Goal: Find specific page/section: Find specific page/section

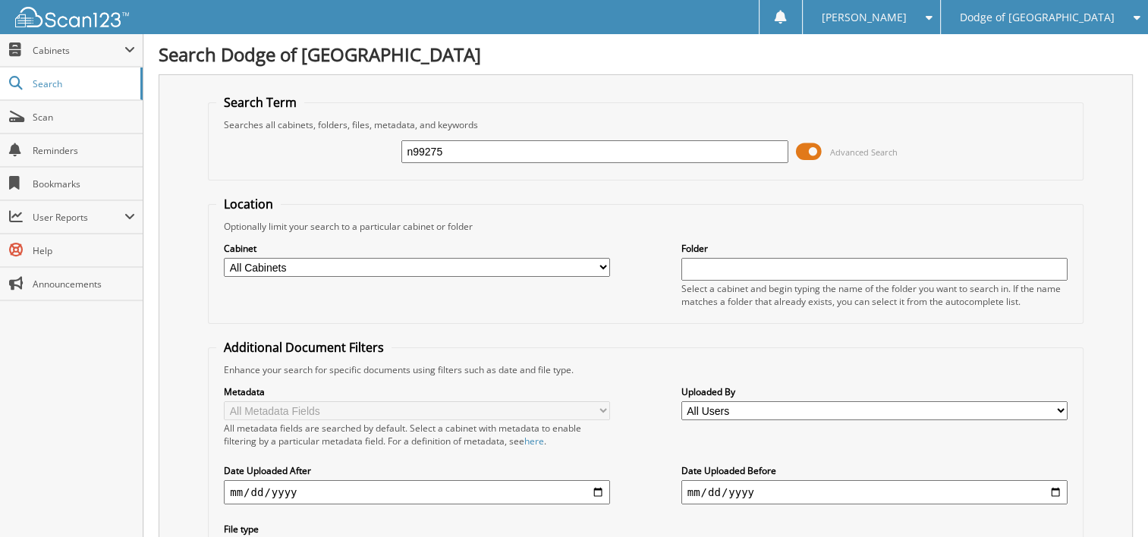
type input "n99275"
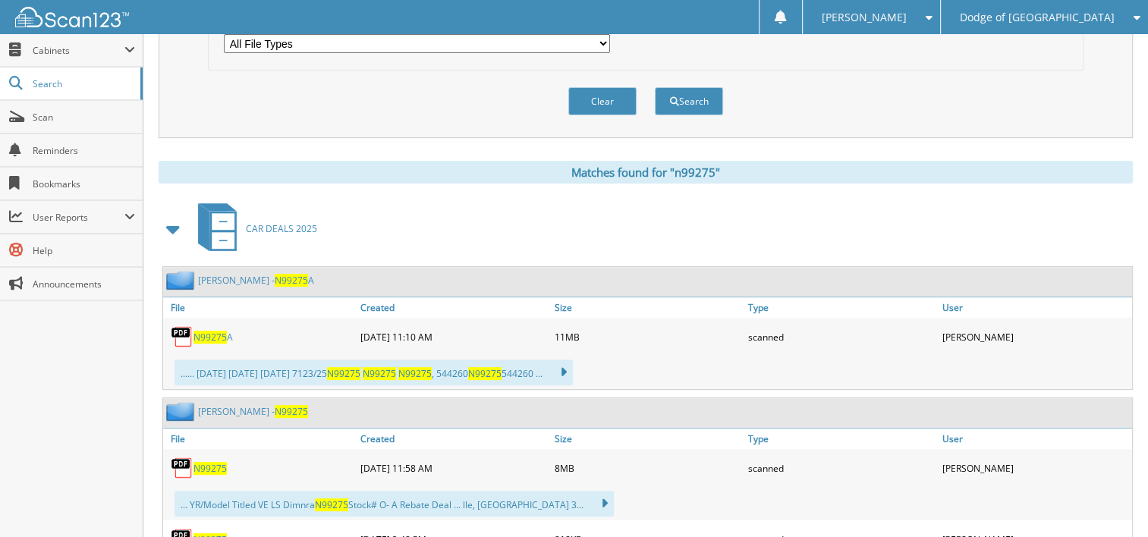
scroll to position [531, 0]
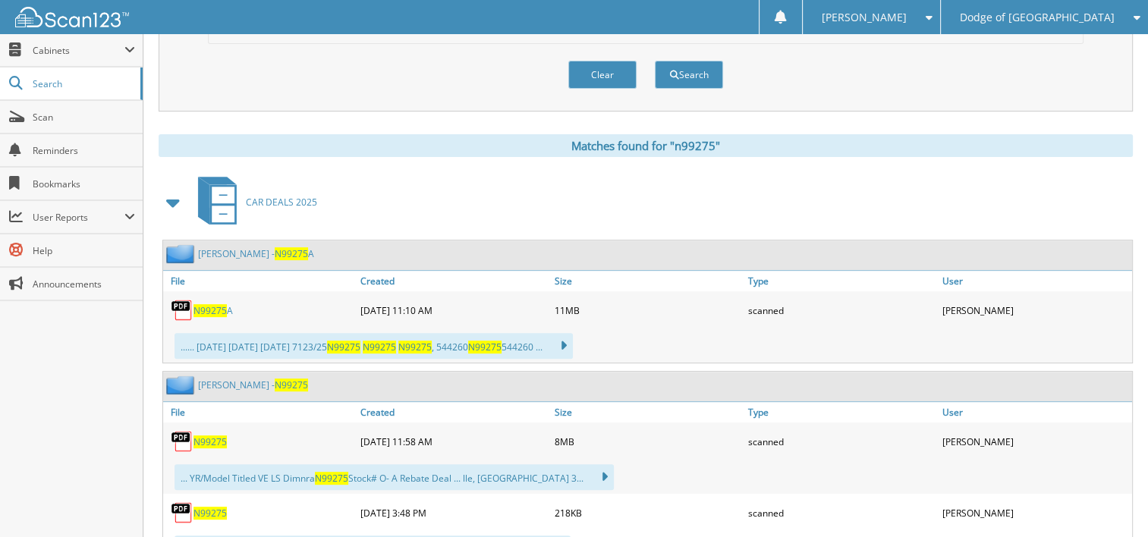
click at [193, 436] on span "N99275" at bounding box center [209, 442] width 33 height 13
